Goal: Task Accomplishment & Management: Use online tool/utility

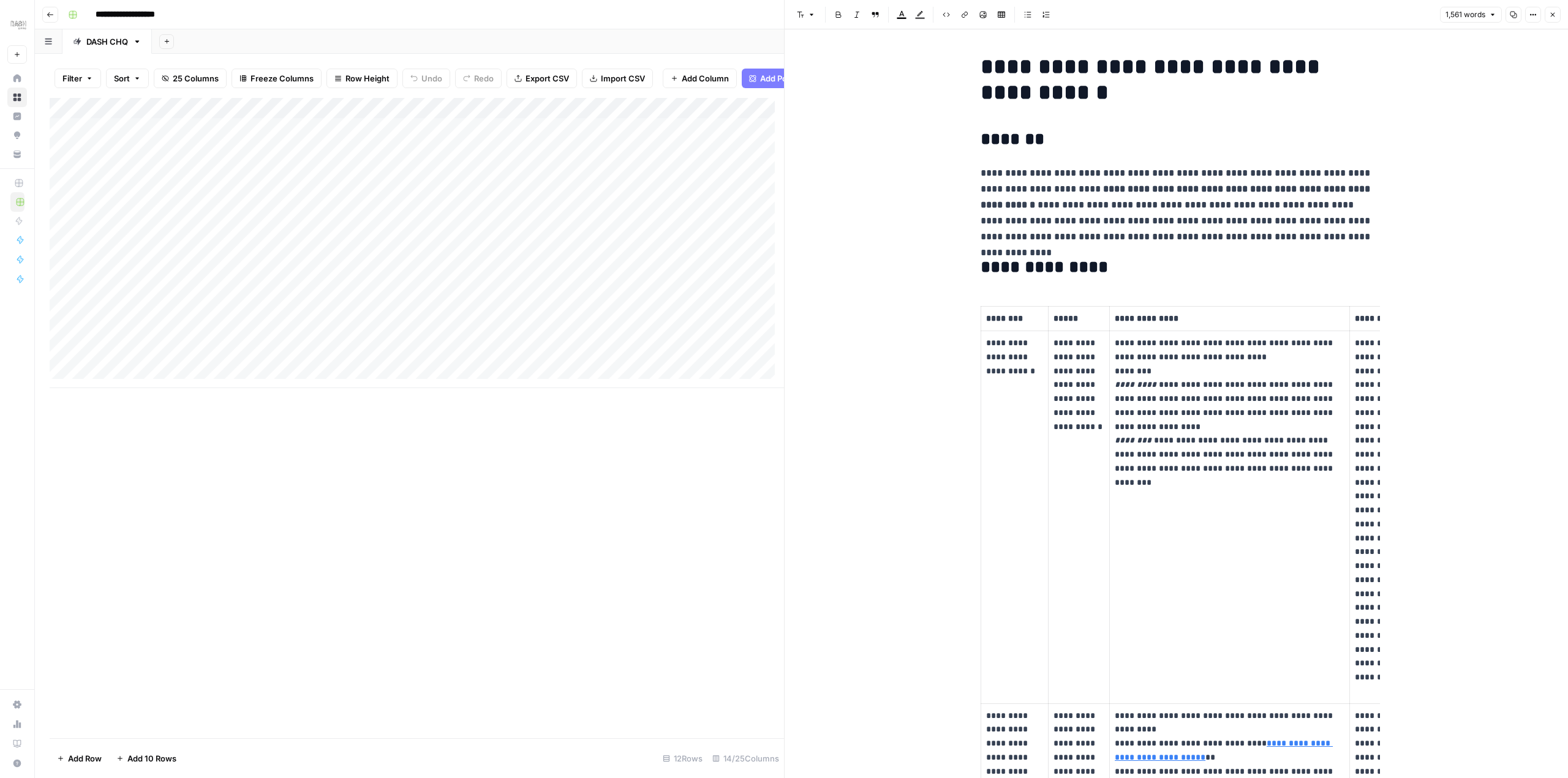
click at [1549, 15] on icon "button" at bounding box center [1552, 15] width 8 height 8
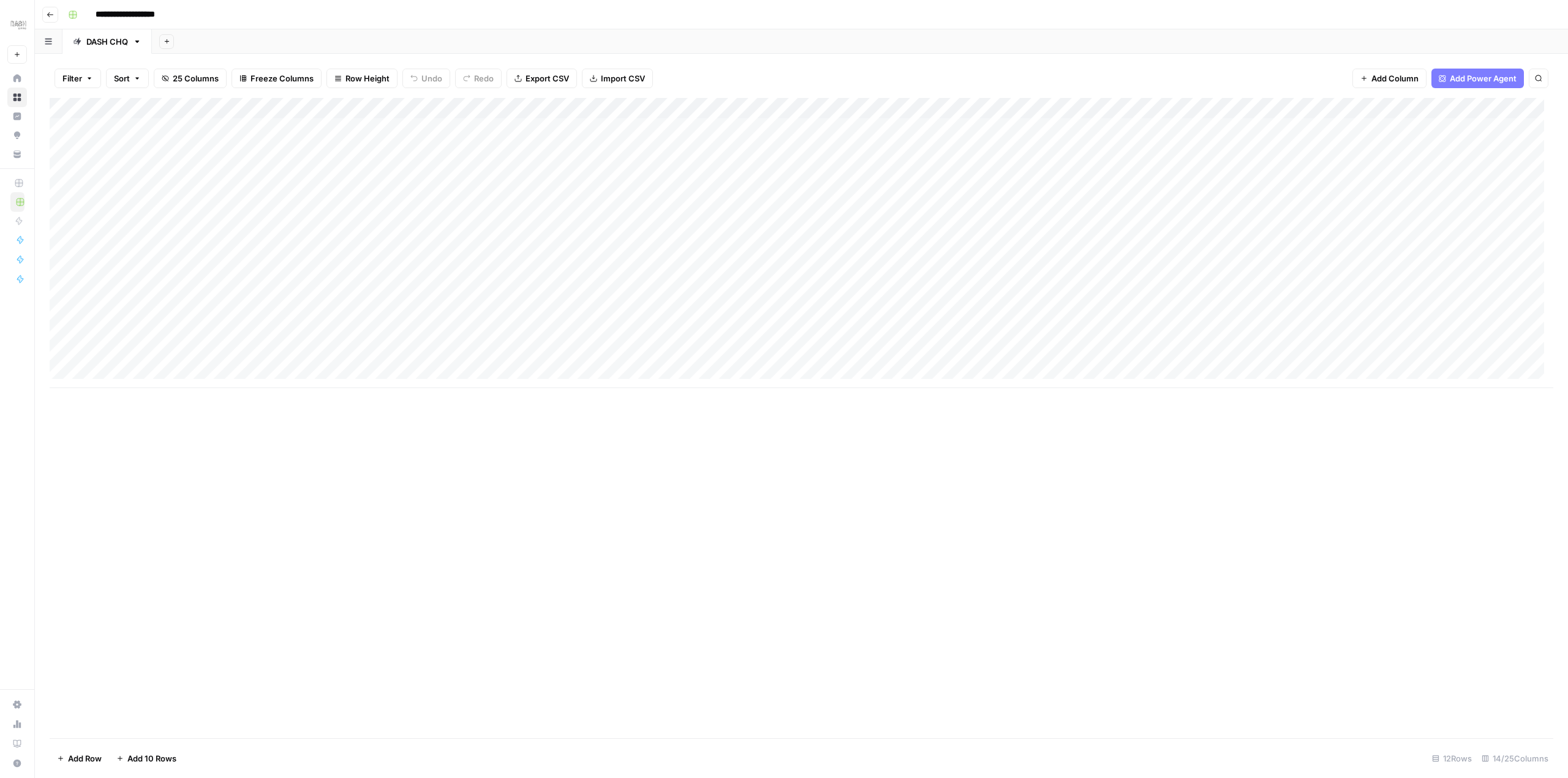
click at [248, 18] on div "**********" at bounding box center [809, 15] width 1493 height 19
click at [1343, 520] on div "Add Column" at bounding box center [801, 417] width 1504 height 640
click at [1051, 559] on div "Add Column" at bounding box center [801, 417] width 1504 height 640
click at [846, 584] on div "Add Column" at bounding box center [801, 417] width 1504 height 640
click at [562, 597] on div "Add Column" at bounding box center [801, 417] width 1504 height 640
